Goal: Task Accomplishment & Management: Use online tool/utility

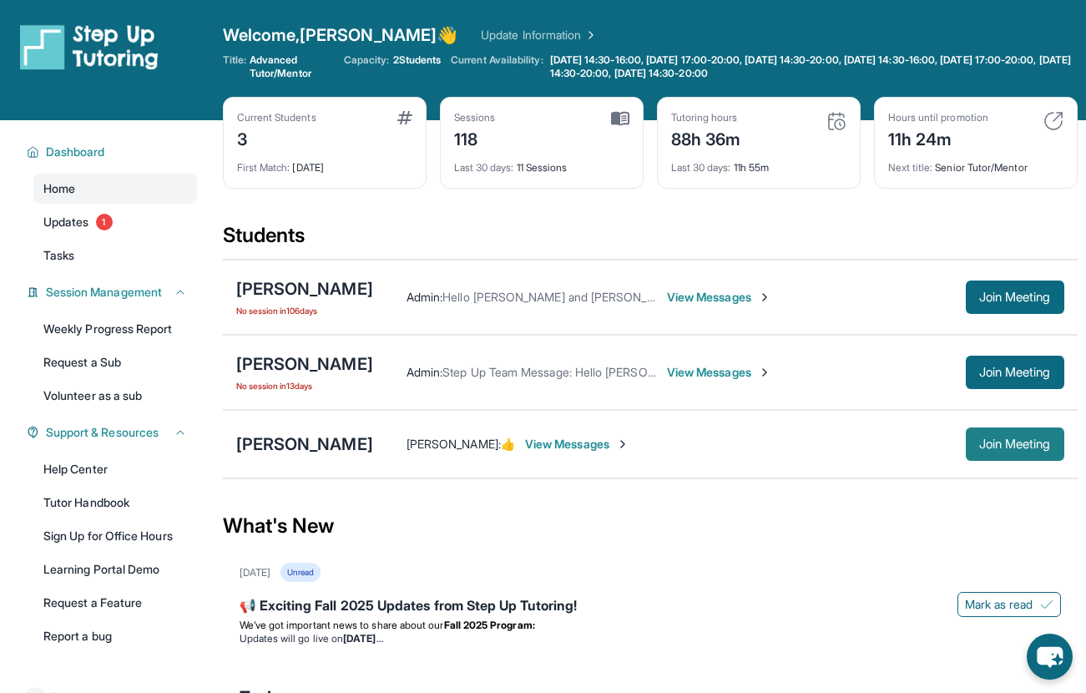
click at [979, 439] on span "Join Meeting" at bounding box center [1015, 444] width 72 height 10
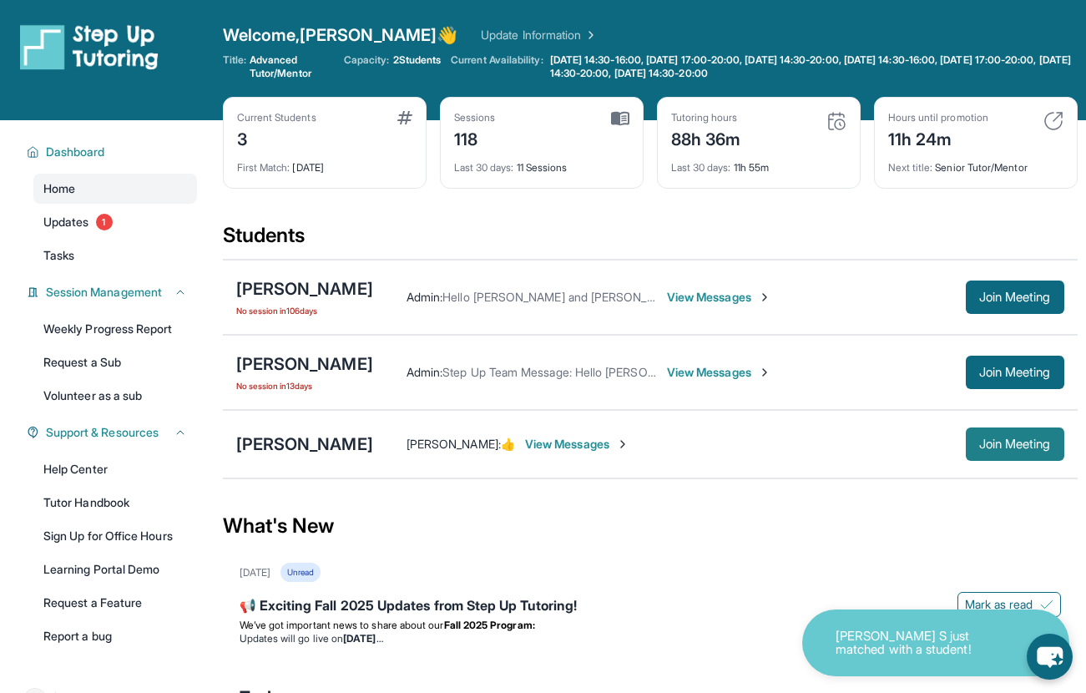
click at [1000, 446] on span "Join Meeting" at bounding box center [1015, 444] width 72 height 10
click at [991, 434] on button "Join Meeting" at bounding box center [1014, 443] width 98 height 33
click at [1011, 457] on button "Join Meeting" at bounding box center [1014, 443] width 98 height 33
